Goal: Navigation & Orientation: Find specific page/section

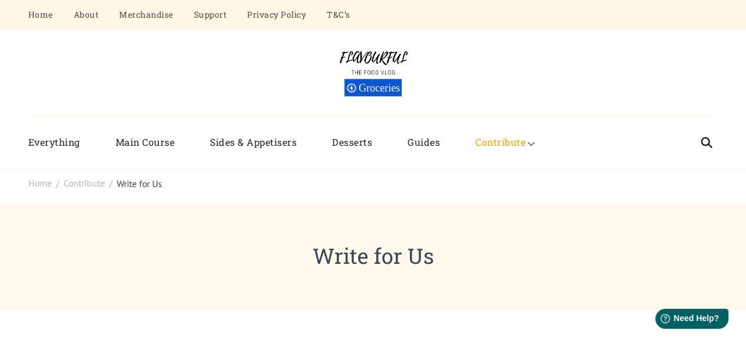
click at [449, 100] on div "Flavourful The Food Vlog Groceries" at bounding box center [373, 72] width 690 height 86
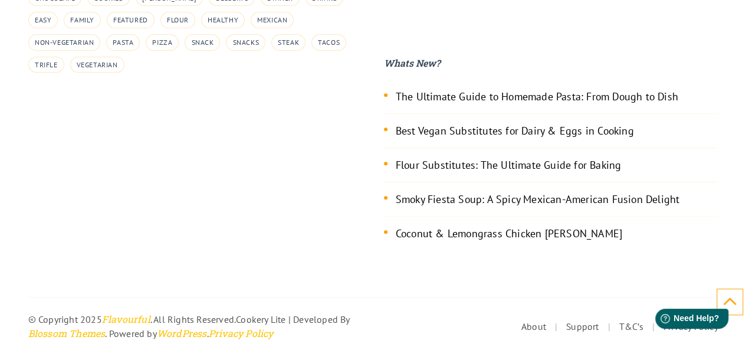
scroll to position [2433, 0]
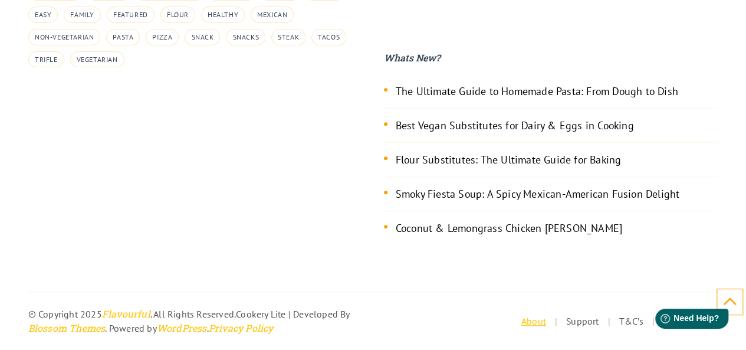
click at [546, 315] on link "About" at bounding box center [533, 321] width 25 height 12
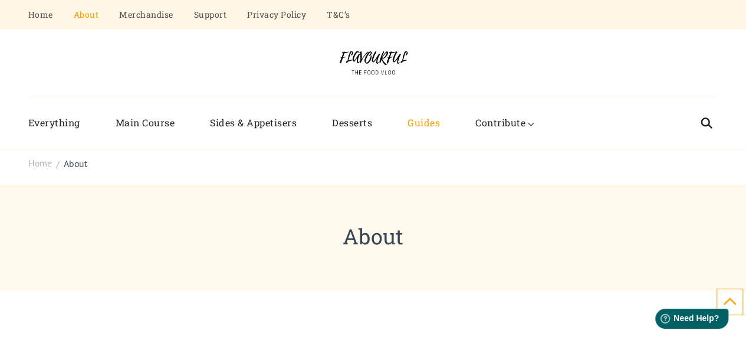
scroll to position [1324, 0]
